Goal: Information Seeking & Learning: Understand process/instructions

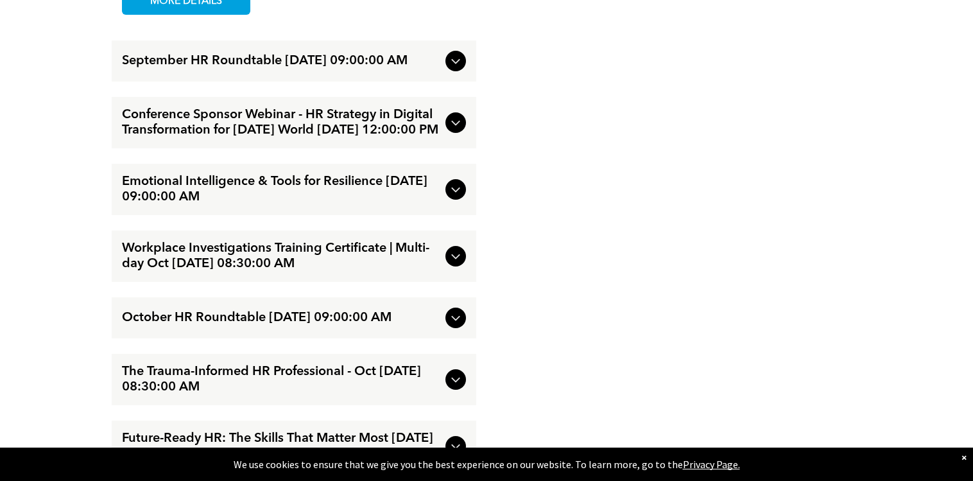
scroll to position [1669, 0]
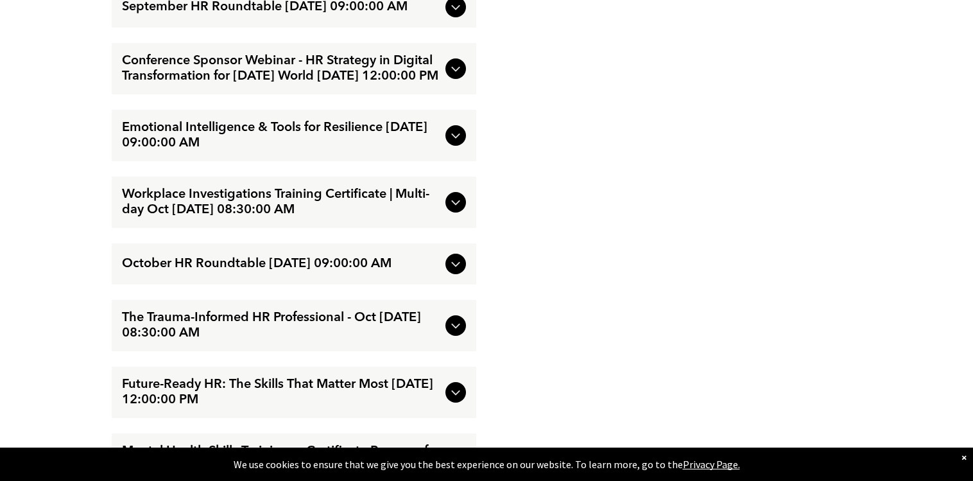
click at [288, 82] on span "Conference Sponsor Webinar - HR Strategy in Digital Transformation for [DATE] W…" at bounding box center [281, 68] width 318 height 31
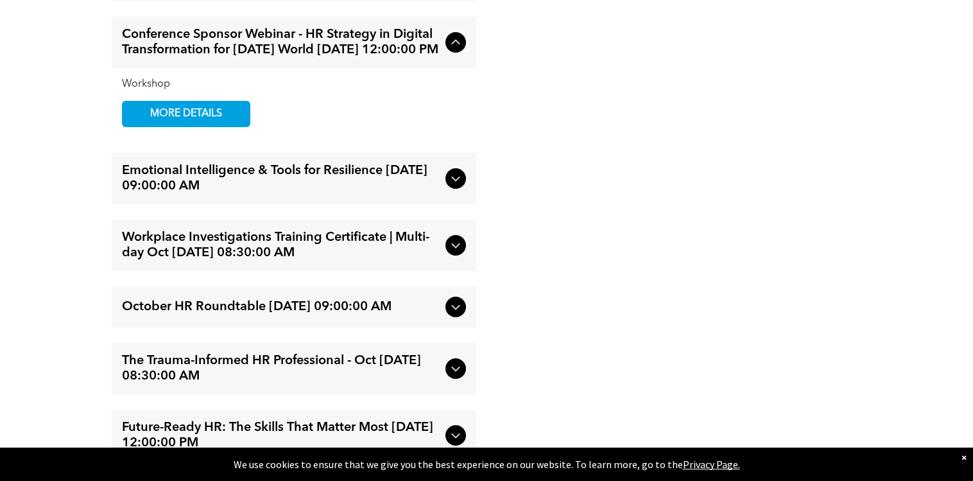
scroll to position [1599, 0]
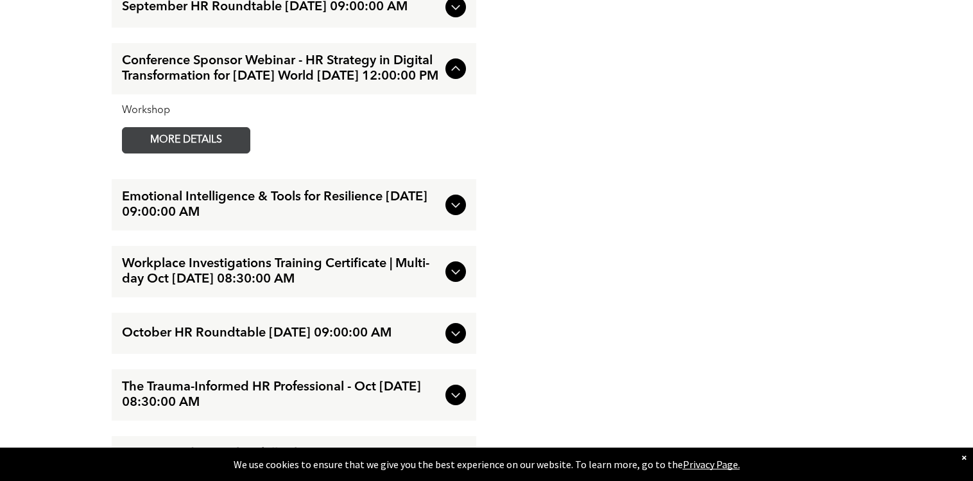
click at [205, 148] on span "MORE DETAILS" at bounding box center [185, 140] width 101 height 25
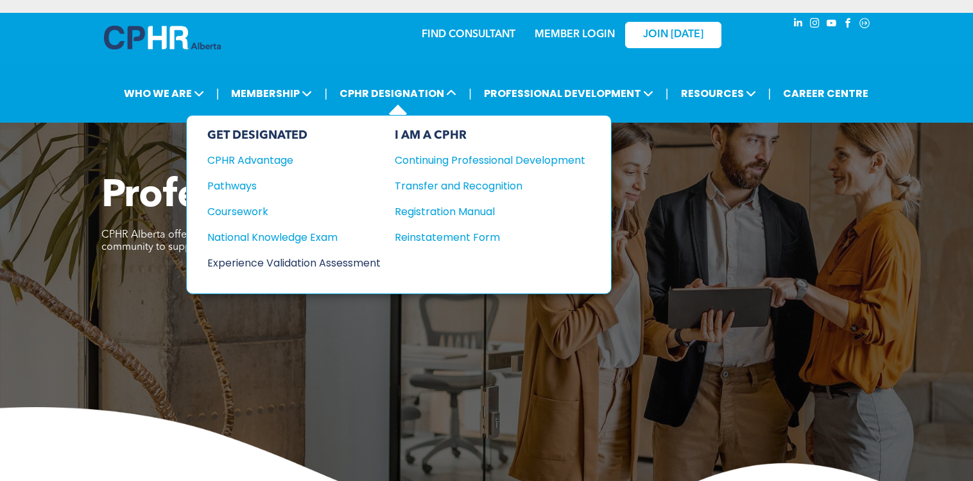
click at [299, 260] on div "Experience Validation Assessment" at bounding box center [285, 263] width 156 height 16
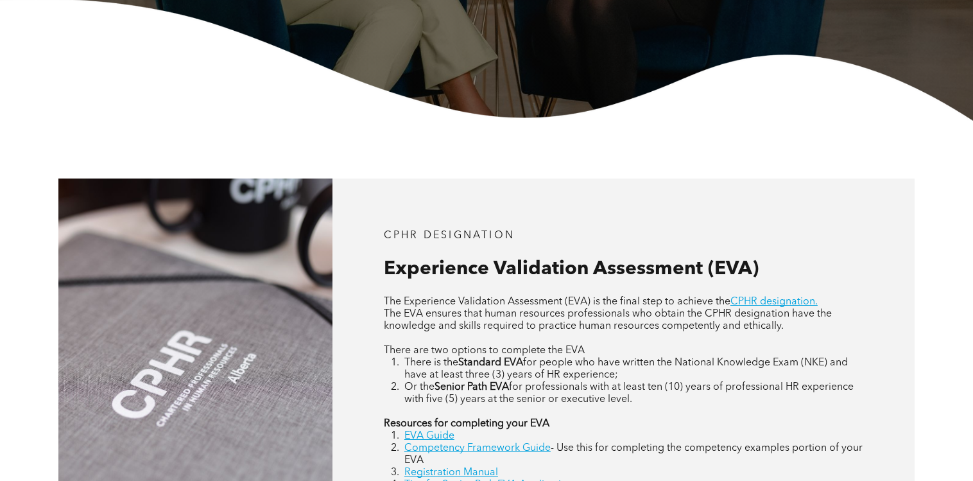
scroll to position [513, 0]
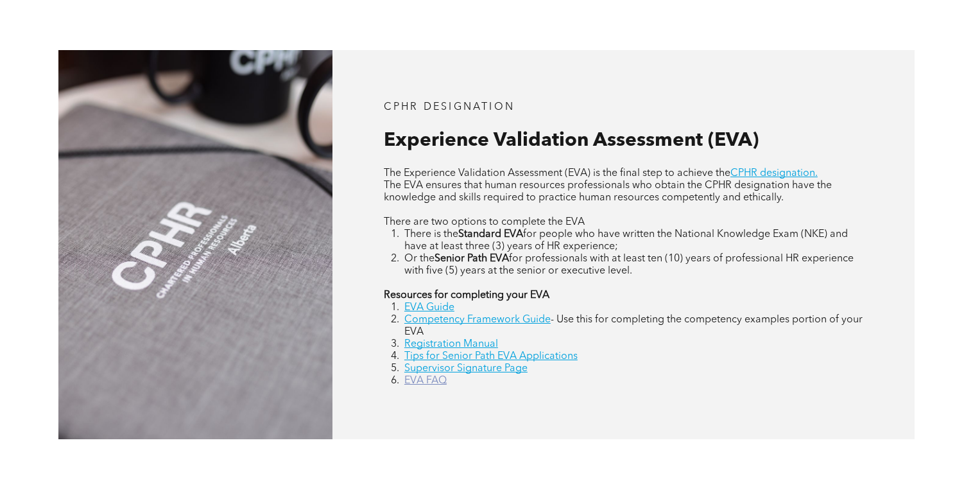
click at [424, 379] on link "EVA FAQ" at bounding box center [425, 380] width 42 height 10
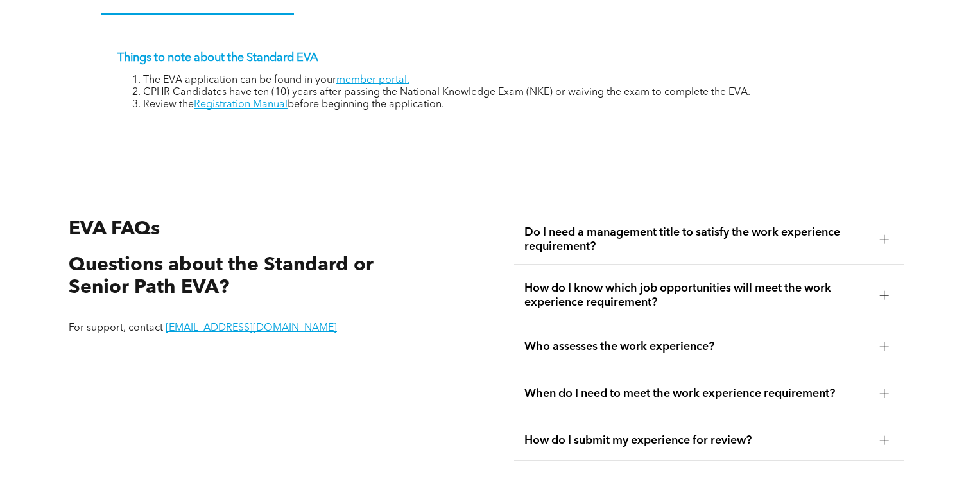
scroll to position [2252, 0]
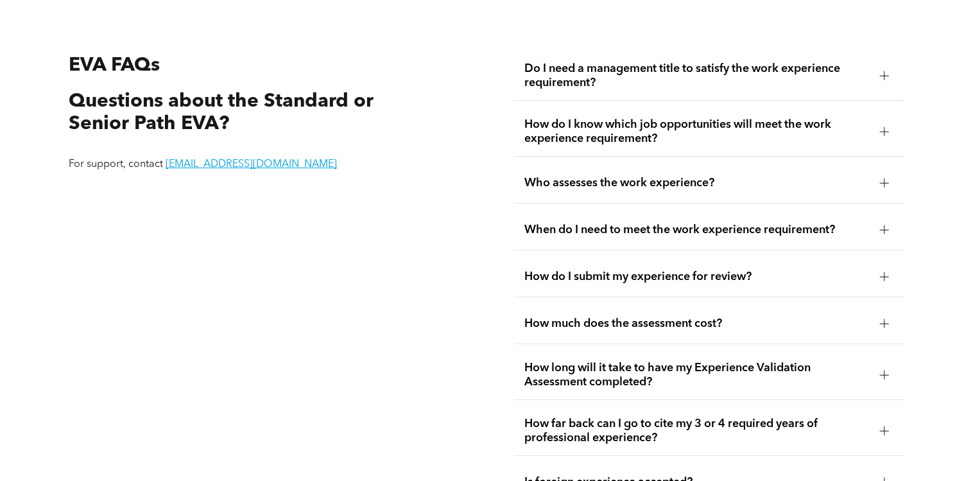
click at [691, 84] on span "Do I need a management title to satisfy the work experience requirement?" at bounding box center [696, 76] width 345 height 28
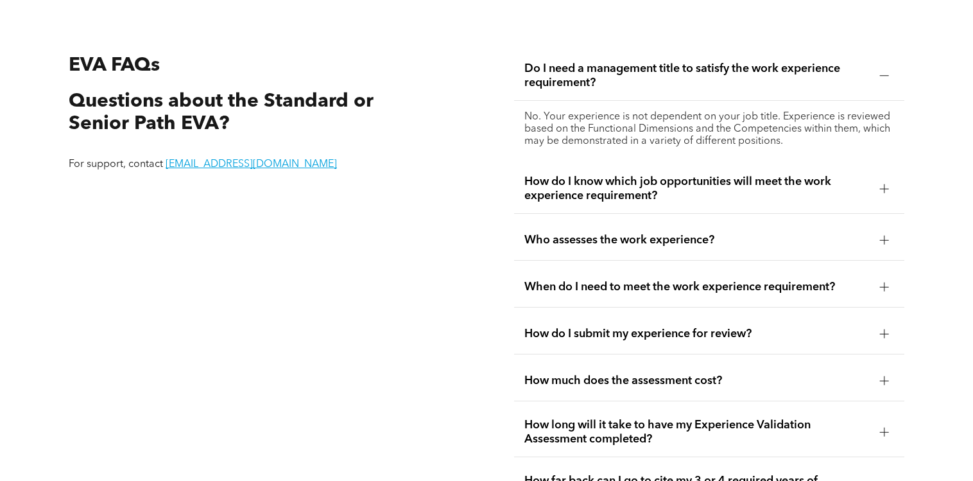
click at [672, 194] on span "How do I know which job opportunities will meet the work experience requirement?" at bounding box center [696, 189] width 345 height 28
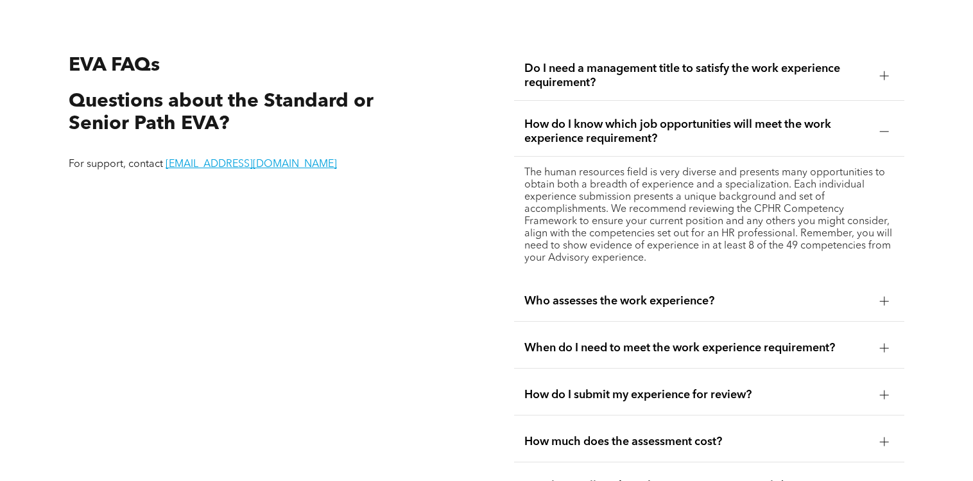
click at [657, 294] on span "Who assesses the work experience?" at bounding box center [696, 301] width 345 height 14
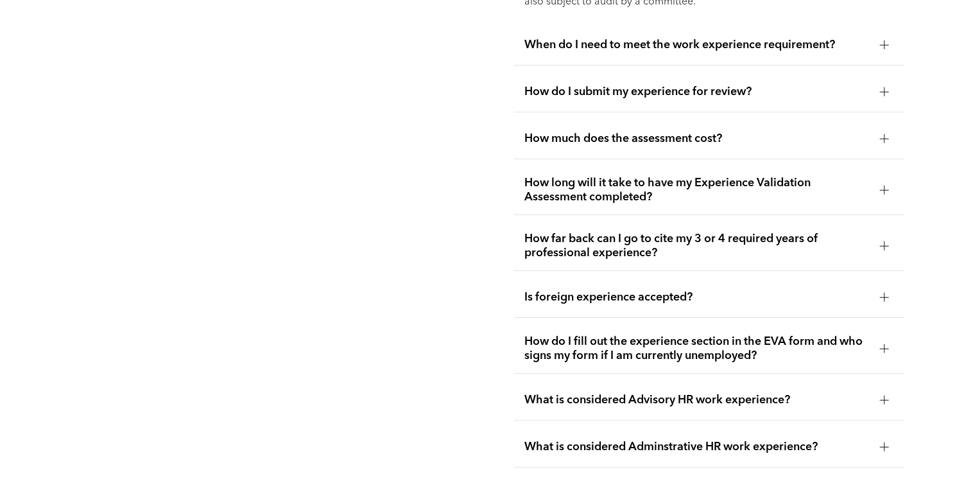
scroll to position [2637, 0]
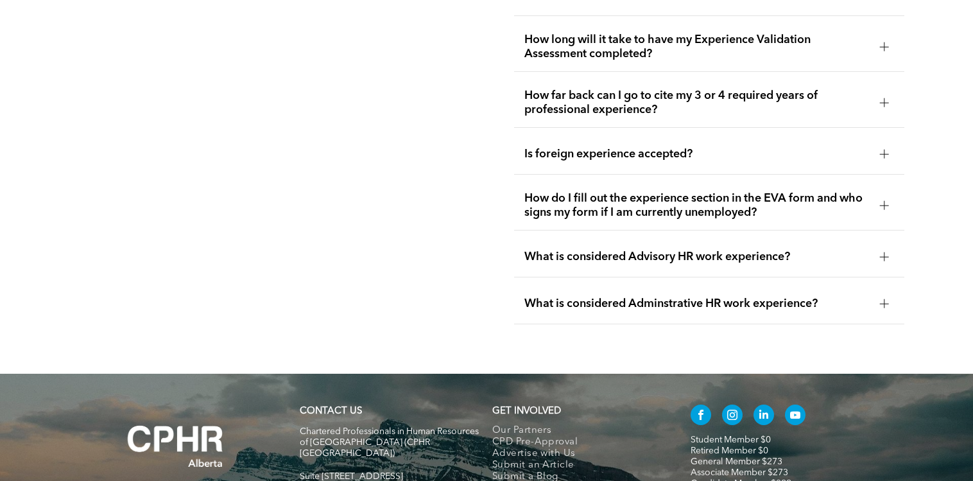
click at [606, 254] on span "What is considered Advisory HR work experience?" at bounding box center [696, 257] width 345 height 14
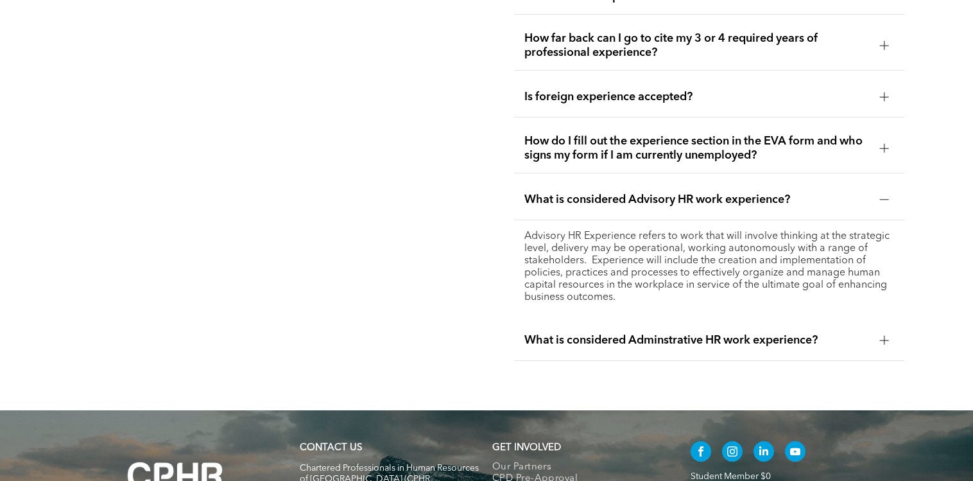
click at [631, 339] on div "What is considered Adminstrative HR work experience?" at bounding box center [709, 340] width 390 height 40
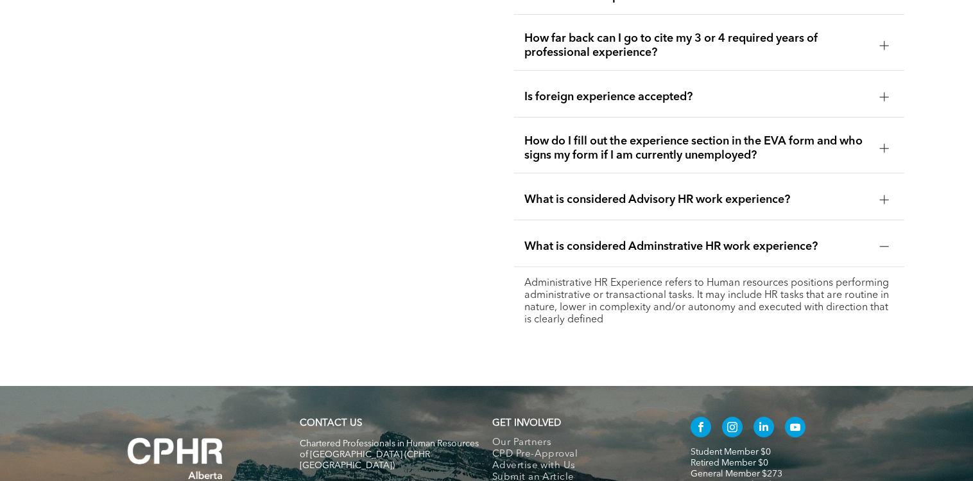
click at [629, 141] on span "How do I fill out the experience section in the EVA form and who signs my form …" at bounding box center [696, 148] width 345 height 28
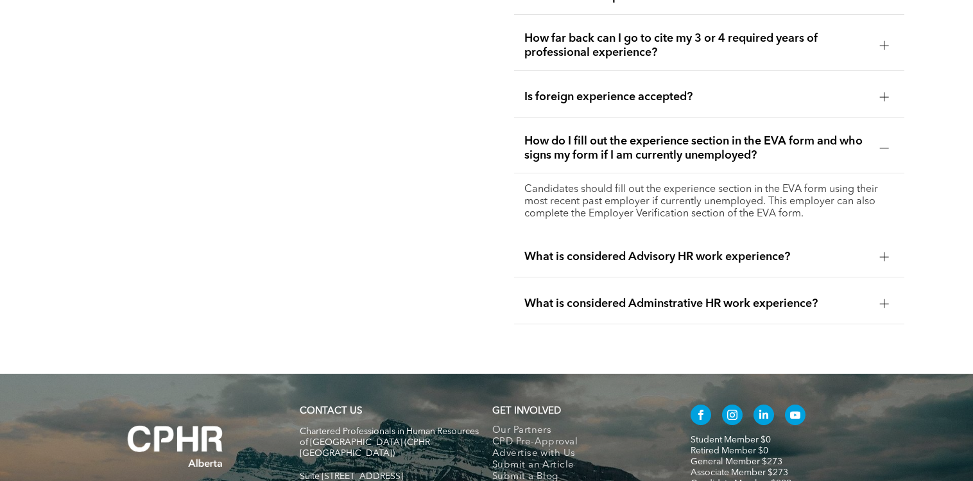
click at [607, 91] on span "Is foreign experience accepted?" at bounding box center [696, 97] width 345 height 14
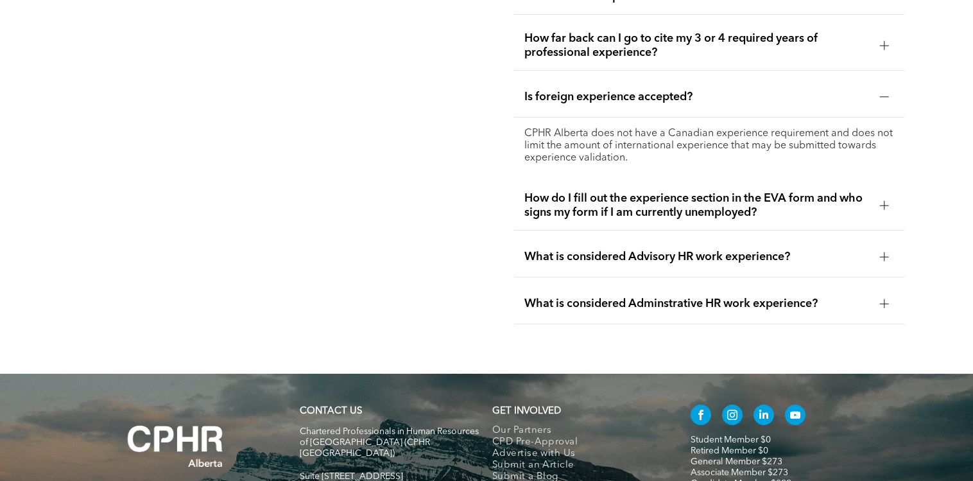
scroll to position [2252, 0]
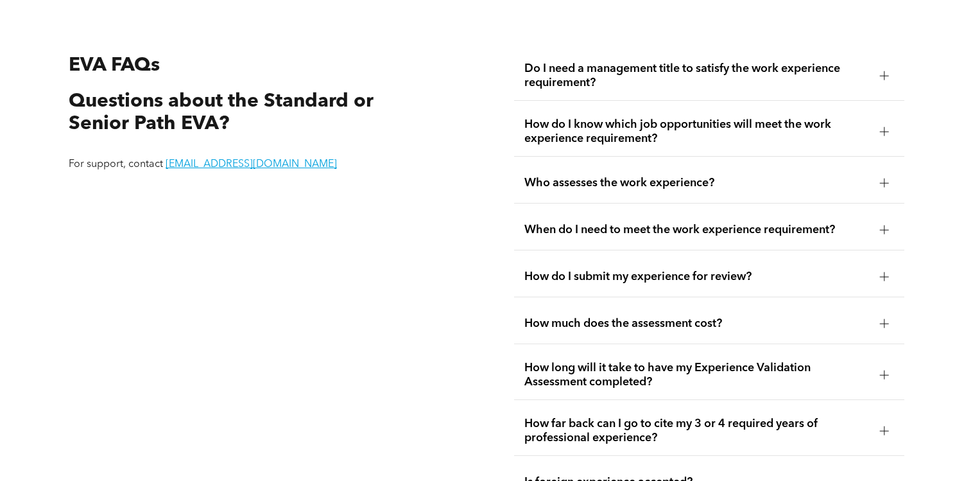
click at [592, 379] on span "How long will it take to have my Experience Validation Assessment completed?" at bounding box center [696, 375] width 345 height 28
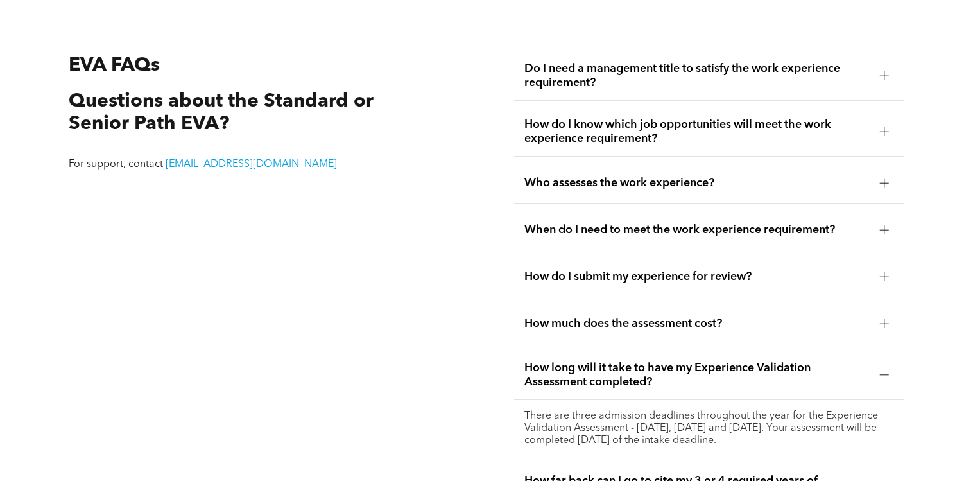
scroll to position [2381, 0]
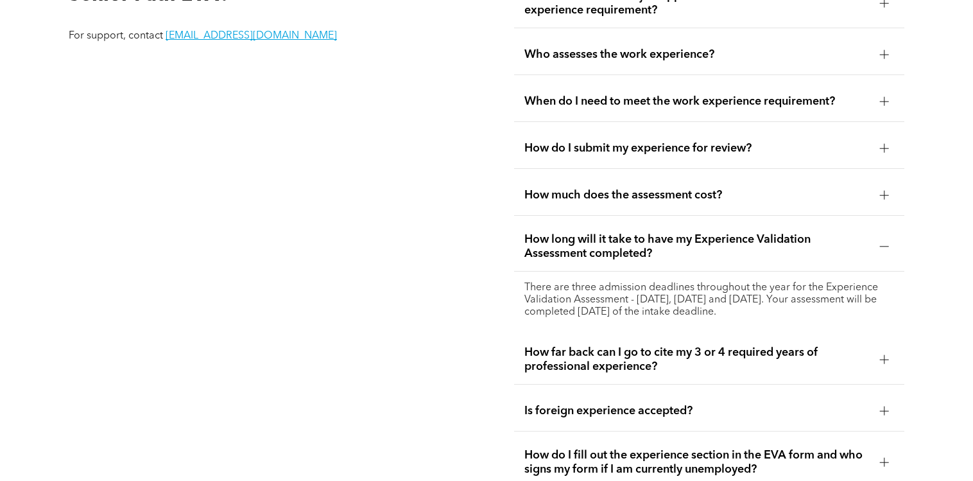
click at [648, 237] on span "How long will it take to have my Experience Validation Assessment completed?" at bounding box center [696, 246] width 345 height 28
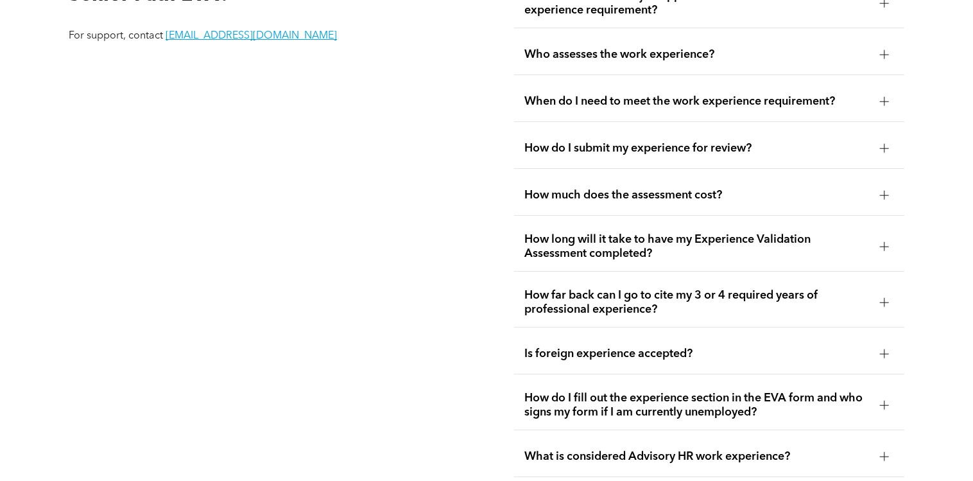
click at [599, 246] on span "How long will it take to have my Experience Validation Assessment completed?" at bounding box center [696, 246] width 345 height 28
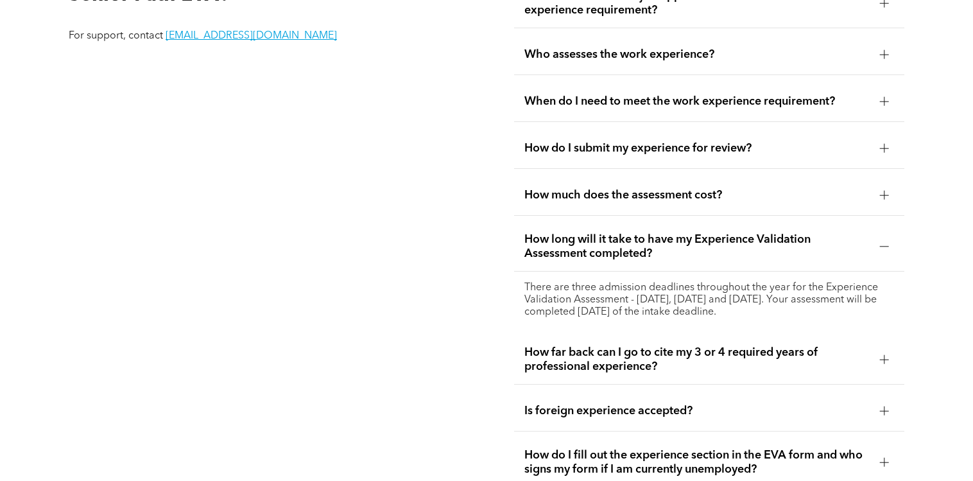
click at [662, 144] on span "How do I submit my experience for review?" at bounding box center [696, 148] width 345 height 14
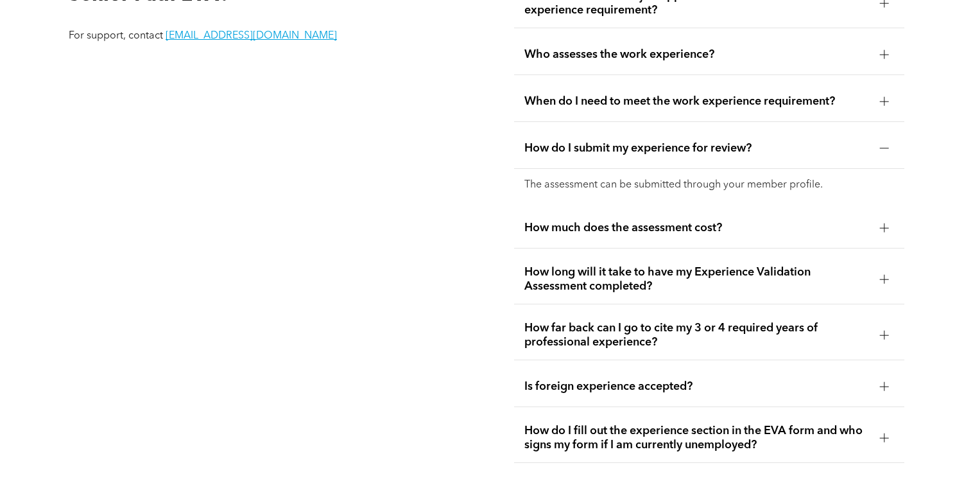
click at [630, 227] on span "How much does the assessment cost?" at bounding box center [696, 228] width 345 height 14
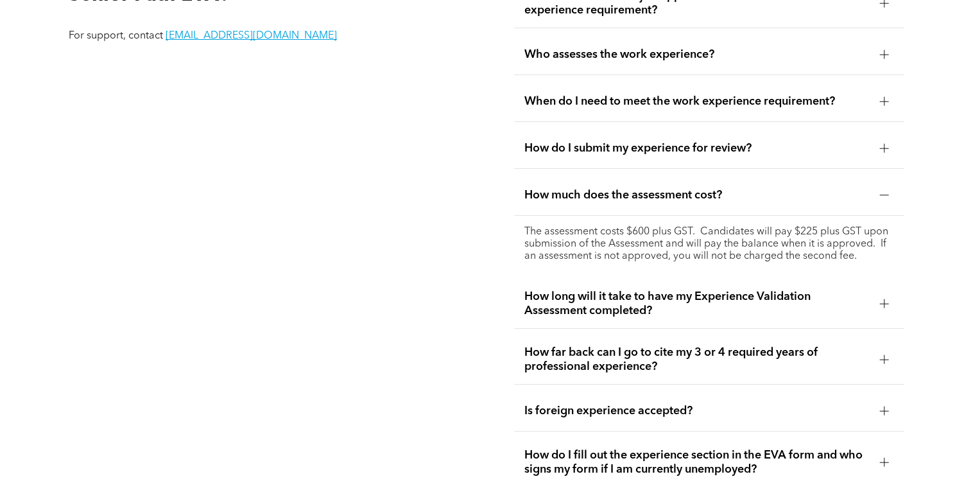
click at [619, 146] on span "How do I submit my experience for review?" at bounding box center [696, 148] width 345 height 14
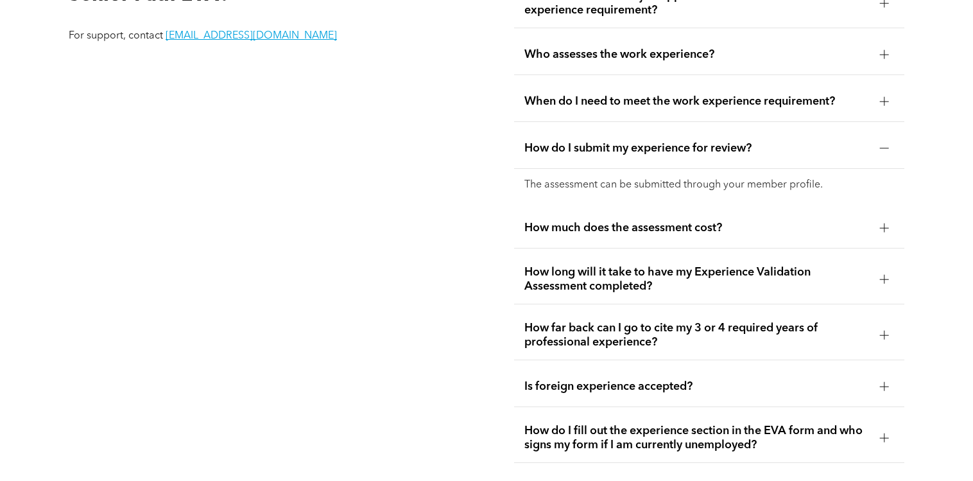
click at [650, 277] on span "How long will it take to have my Experience Validation Assessment completed?" at bounding box center [696, 279] width 345 height 28
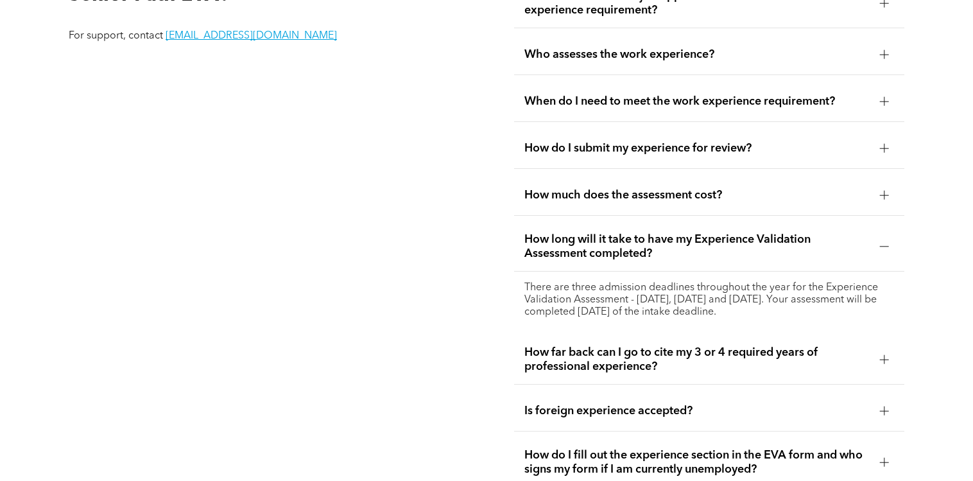
click at [743, 357] on span "How far back can I go to cite my 3 or 4 required years of professional experien…" at bounding box center [696, 359] width 345 height 28
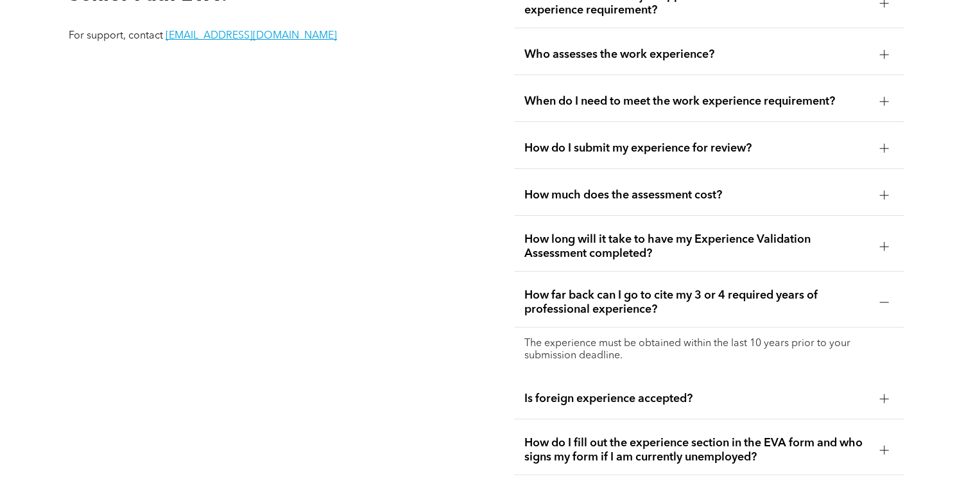
click at [714, 255] on div "How long will it take to have my Experience Validation Assessment completed?" at bounding box center [709, 246] width 390 height 49
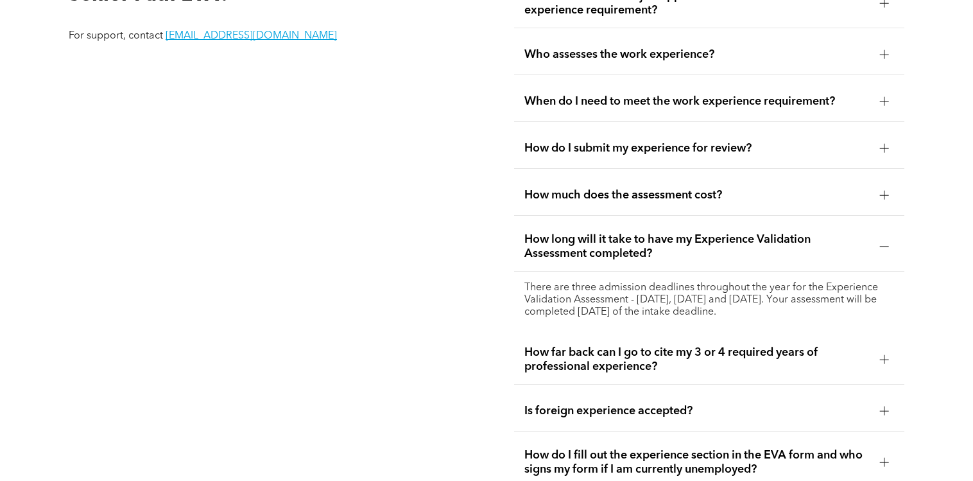
click at [599, 66] on div "Who assesses the work experience?" at bounding box center [709, 55] width 390 height 40
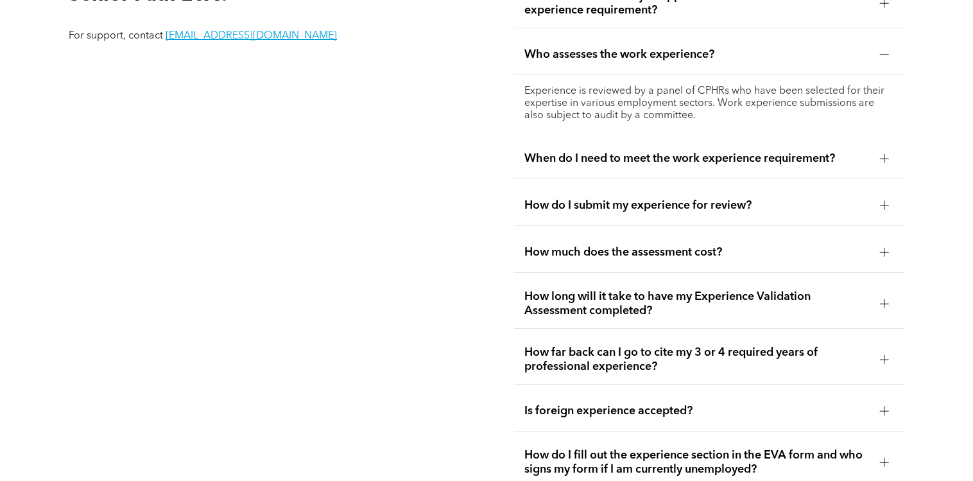
click at [720, 167] on div "When do I need to meet the work experience requirement?" at bounding box center [709, 159] width 390 height 40
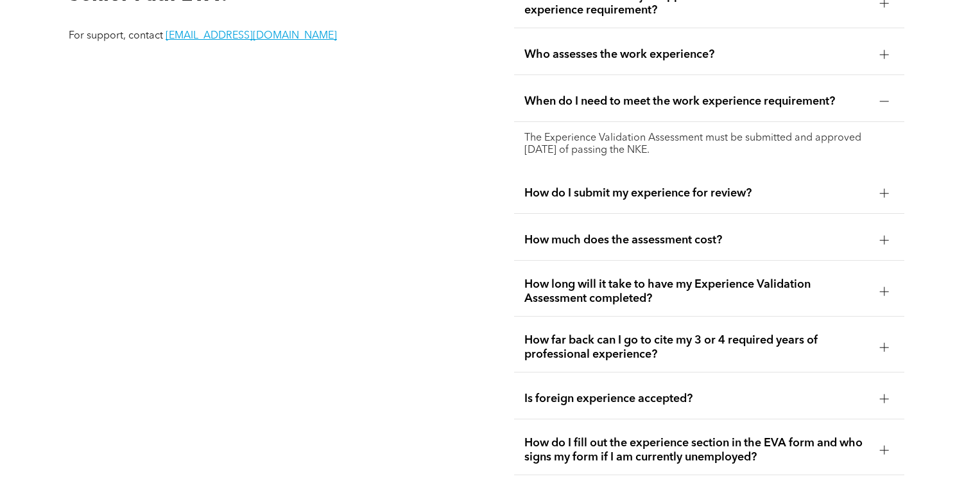
click at [637, 190] on span "How do I submit my experience for review?" at bounding box center [696, 193] width 345 height 14
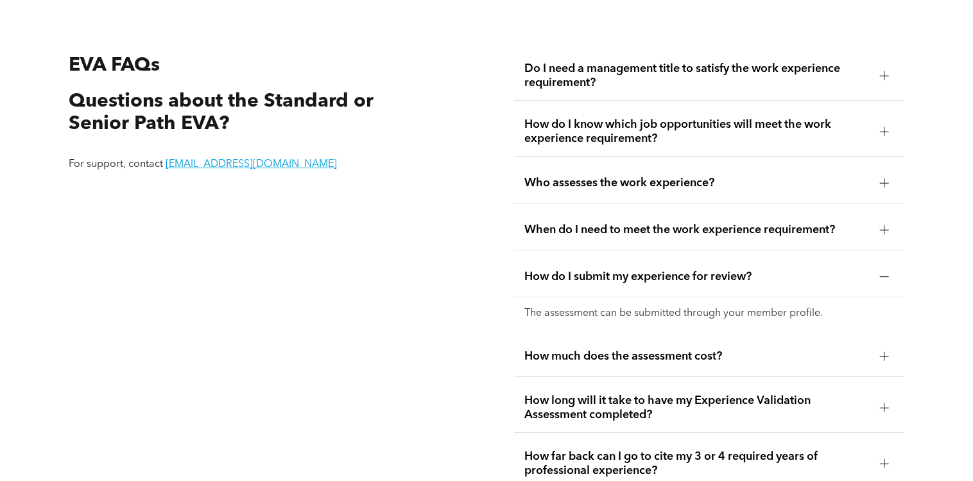
scroll to position [1995, 0]
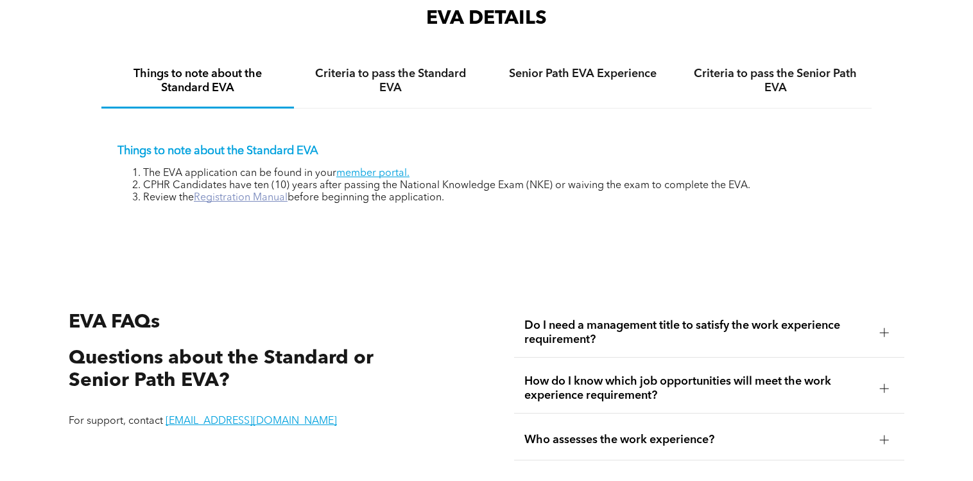
click at [262, 198] on link "Registration Manual" at bounding box center [241, 198] width 94 height 10
